Goal: Task Accomplishment & Management: Complete application form

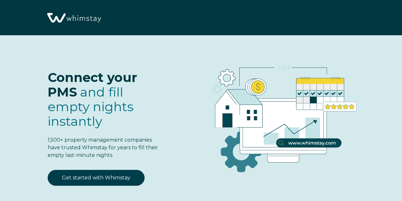
select select "US"
select select "Standard"
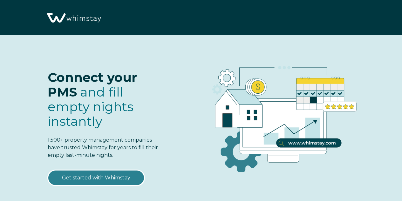
click at [94, 179] on link "Get started with Whimstay" at bounding box center [96, 178] width 97 height 16
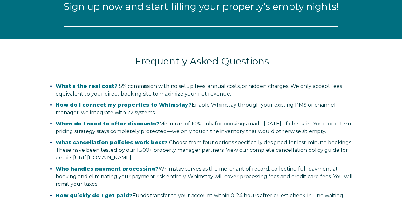
scroll to position [728, 0]
select select "US"
select select "Standard"
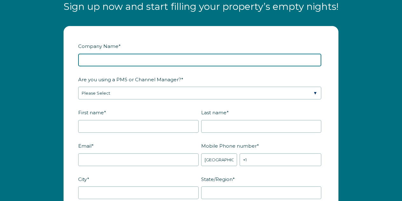
click at [122, 57] on input "Company Name *" at bounding box center [199, 60] width 243 height 13
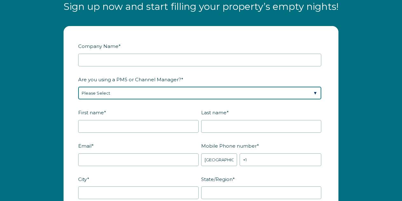
click at [112, 90] on div "Are you using a PMS or Channel Manager? * Please Select Barefoot BookingPal Boo…" at bounding box center [201, 87] width 246 height 26
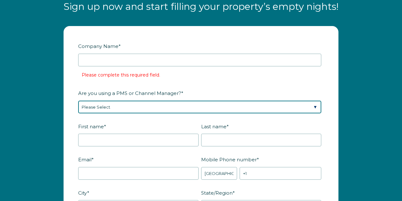
select select "Hostfully"
click at [78, 101] on select "Please Select Barefoot BookingPal Boost Brightside CiiRUS Escapia Guesty Hostaw…" at bounding box center [199, 107] width 243 height 13
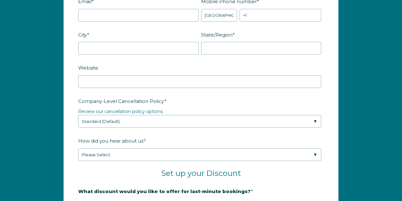
scroll to position [887, 0]
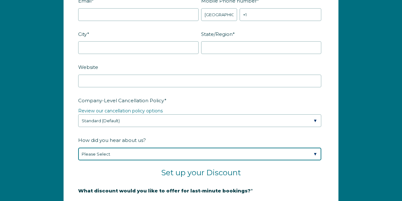
click at [122, 153] on select "Please Select Found Whimstay through a Google search Spoke to a Whimstay salesp…" at bounding box center [199, 154] width 243 height 13
select select "Whimstay Sales"
click at [78, 148] on select "Please Select Found Whimstay through a Google search Spoke to a Whimstay salesp…" at bounding box center [199, 154] width 243 height 13
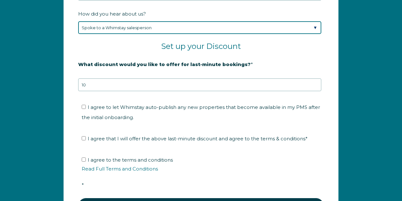
scroll to position [1014, 0]
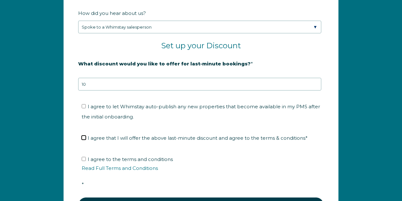
click at [84, 136] on input "I agree that I will offer the above last-minute discount and agree to the terms…" at bounding box center [84, 138] width 4 height 4
checkbox input "true"
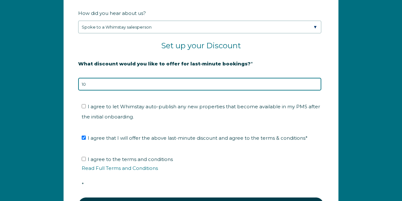
click at [179, 84] on input "10" at bounding box center [199, 84] width 243 height 13
click at [315, 83] on input "9" at bounding box center [199, 84] width 243 height 13
click at [315, 83] on input "8" at bounding box center [199, 84] width 243 height 13
click at [315, 83] on input "7" at bounding box center [199, 84] width 243 height 13
click at [315, 83] on input "6" at bounding box center [199, 84] width 243 height 13
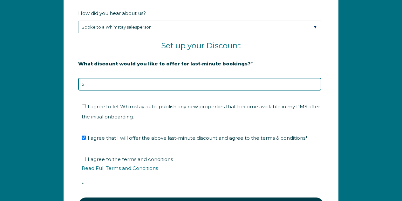
click at [315, 83] on input "5" at bounding box center [199, 84] width 243 height 13
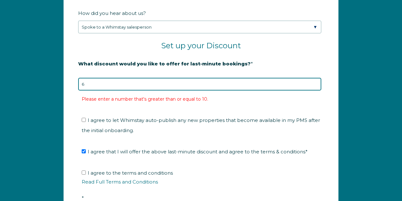
click at [315, 81] on input "6" at bounding box center [199, 84] width 243 height 13
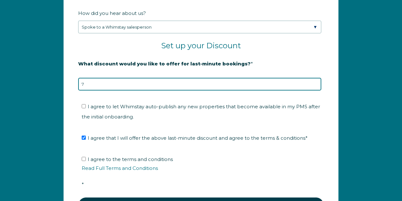
click at [315, 81] on input "7" at bounding box center [199, 84] width 243 height 13
click at [315, 81] on input "8" at bounding box center [199, 84] width 243 height 13
click at [315, 81] on input "9" at bounding box center [199, 84] width 243 height 13
type input "10"
click at [314, 80] on input "10" at bounding box center [199, 84] width 243 height 13
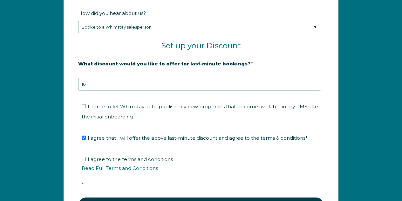
click at [161, 91] on fieldset "What discount would you like to offer for last-minute bookings? * 20% is recomm…" at bounding box center [201, 78] width 246 height 40
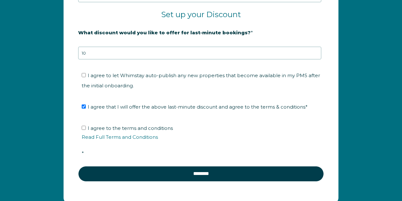
scroll to position [1046, 0]
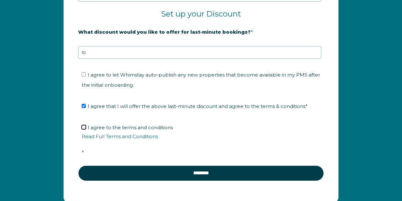
click at [83, 125] on input "I agree to the terms and conditions Read Full Terms and Conditions *" at bounding box center [84, 127] width 4 height 4
checkbox input "true"
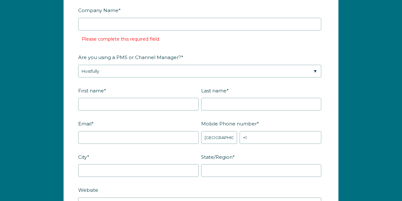
scroll to position [760, 0]
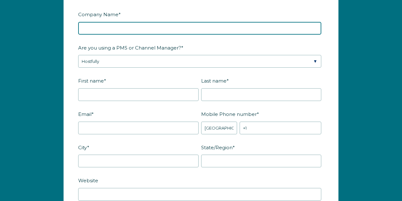
click at [118, 27] on input "Company Name *" at bounding box center [199, 28] width 243 height 13
